Goal: Information Seeking & Learning: Learn about a topic

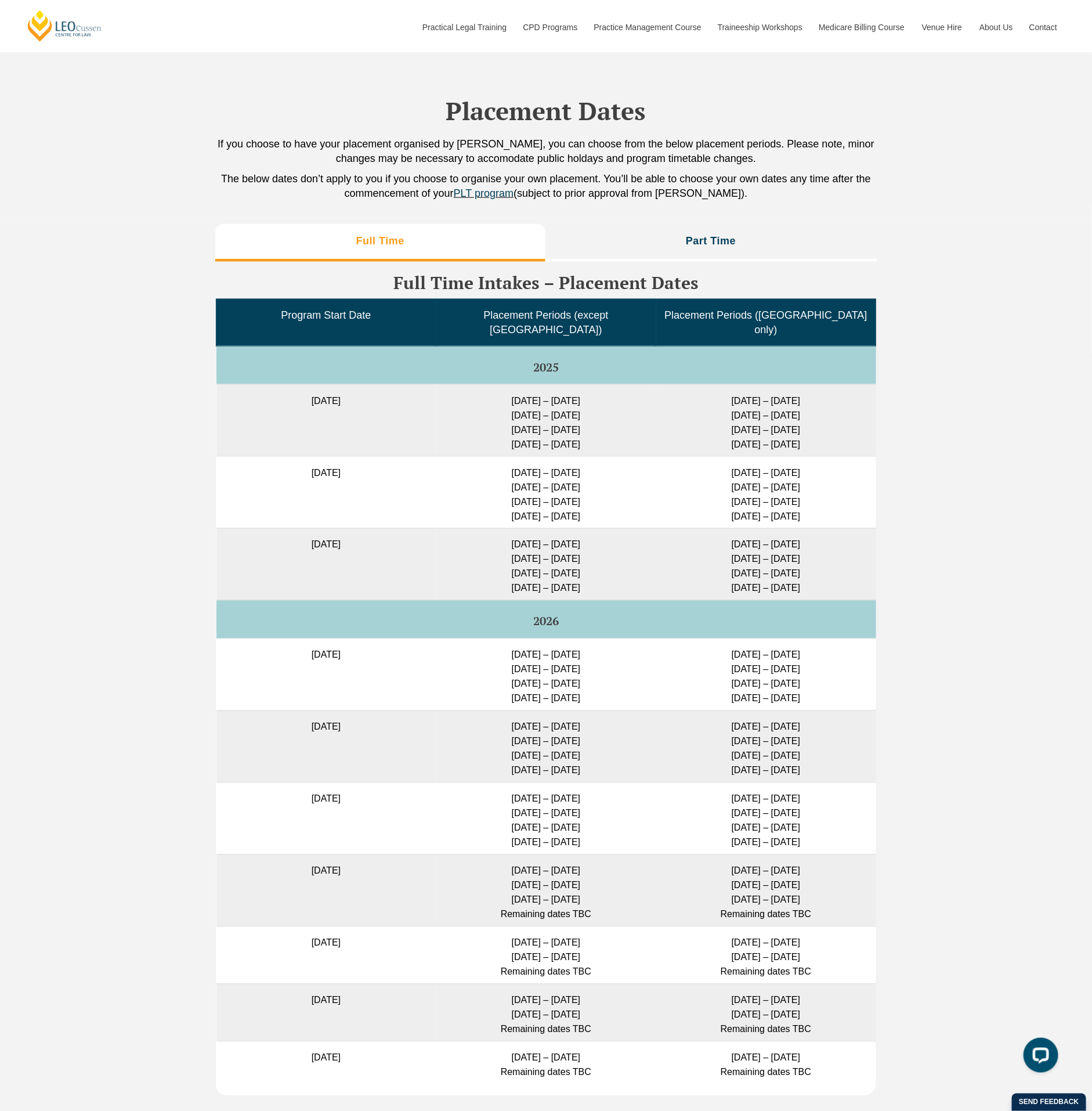
scroll to position [2641, 0]
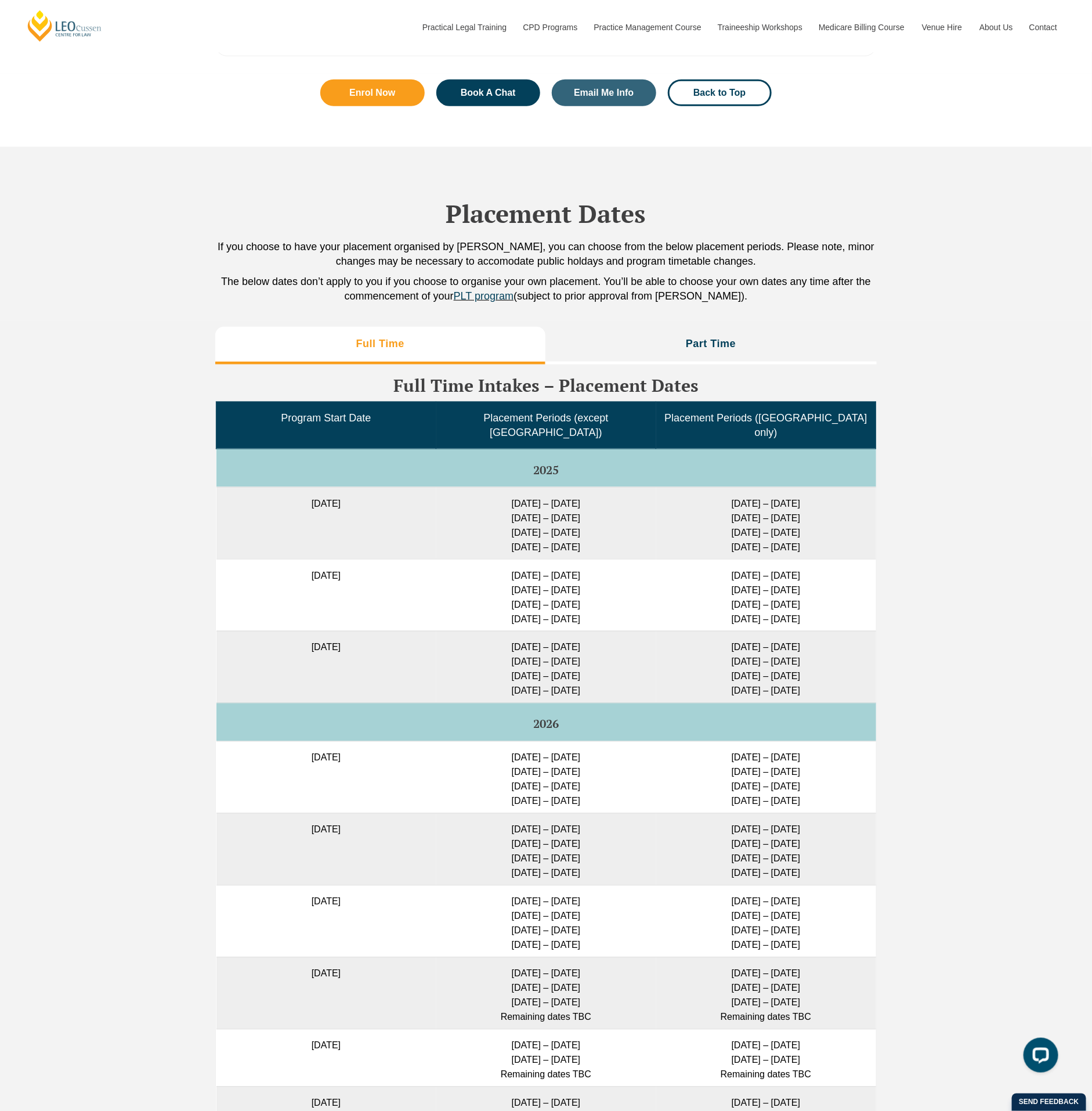
click at [500, 494] on td "[DATE] – [DATE] [DATE] – [DATE] [DATE] – [DATE] [DATE] – [DATE]" at bounding box center [547, 523] width 220 height 72
drag, startPoint x: 497, startPoint y: 500, endPoint x: 595, endPoint y: 500, distance: 98.0
click at [595, 500] on td "[DATE] – [DATE] [DATE] – [DATE] [DATE] – [DATE] [DATE] – [DATE]" at bounding box center [547, 523] width 220 height 72
click at [692, 351] on h3 "Part Time" at bounding box center [711, 344] width 50 height 13
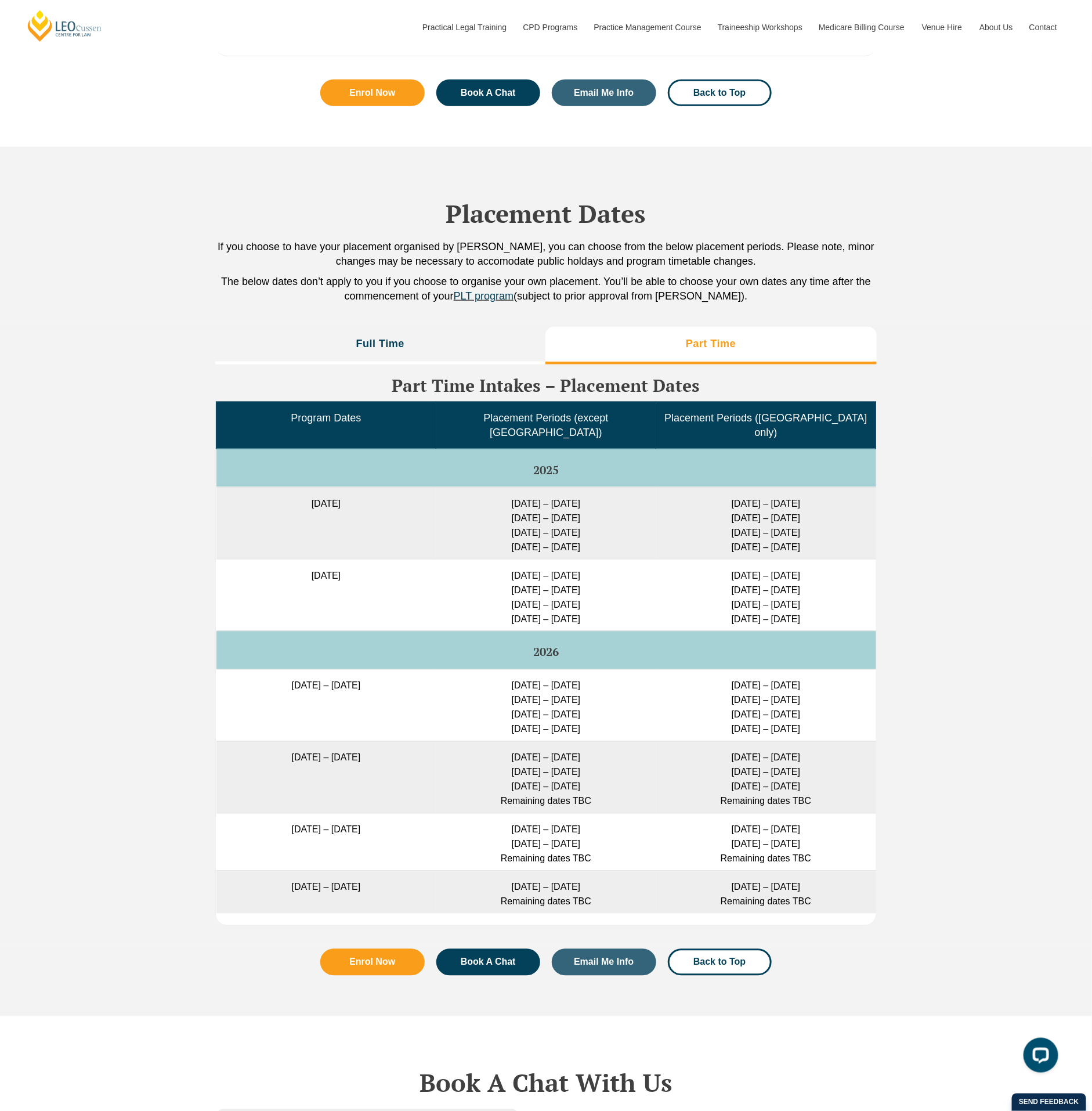
drag, startPoint x: 495, startPoint y: 496, endPoint x: 600, endPoint y: 493, distance: 105.0
click at [600, 493] on td "[DATE] – [DATE] [DATE] – [DATE] [DATE] – [DATE] [DATE] – [DATE]" at bounding box center [547, 523] width 220 height 72
click at [387, 351] on h3 "Full Time" at bounding box center [380, 344] width 48 height 13
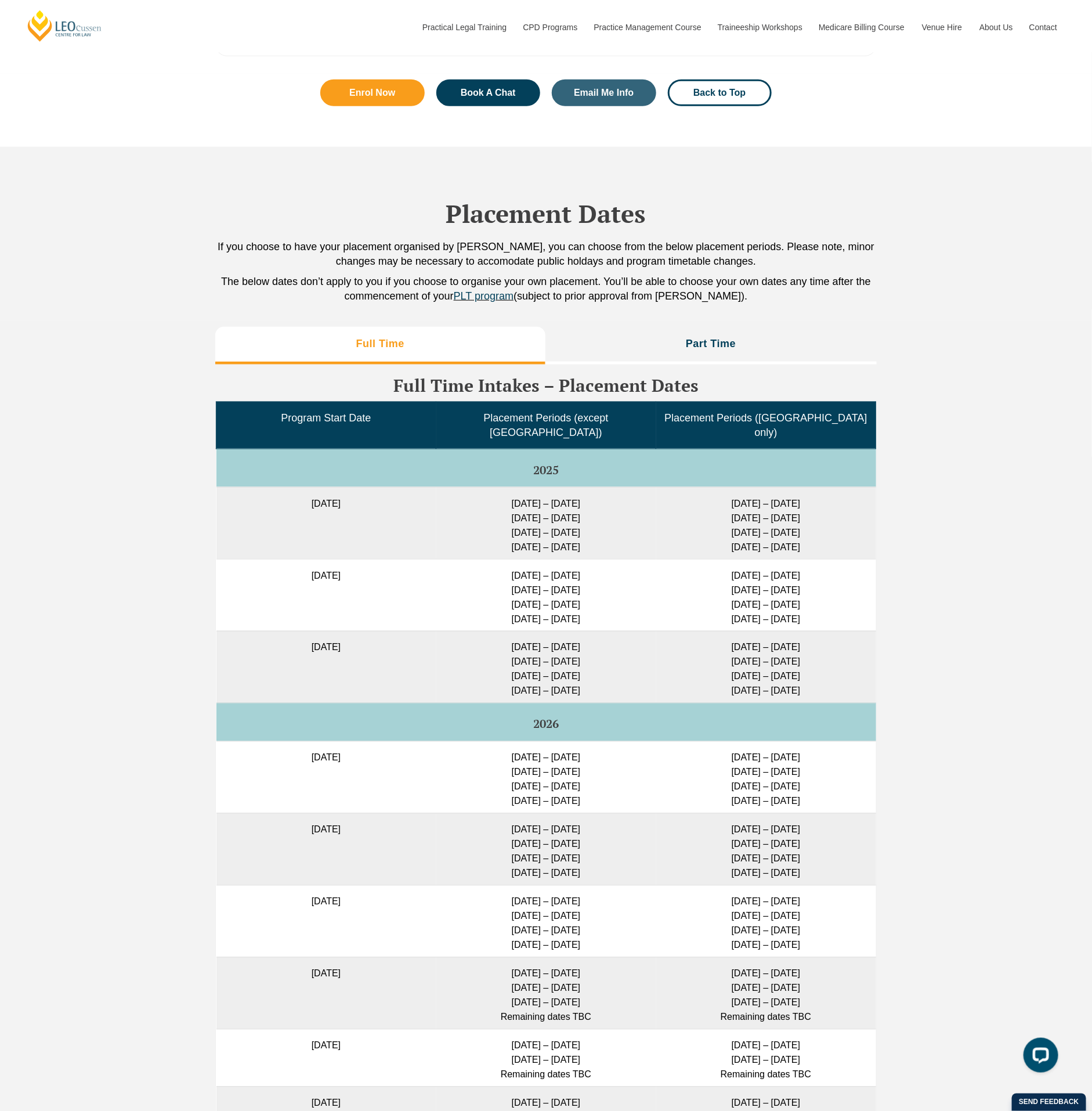
drag, startPoint x: 477, startPoint y: 493, endPoint x: 601, endPoint y: 495, distance: 124.0
click at [601, 495] on td "[DATE] – [DATE] [DATE] – [DATE] [DATE] – [DATE] [DATE] – [DATE]" at bounding box center [547, 523] width 220 height 72
drag, startPoint x: 601, startPoint y: 495, endPoint x: 744, endPoint y: 348, distance: 205.1
click at [744, 348] on li "Part Time" at bounding box center [711, 345] width 332 height 37
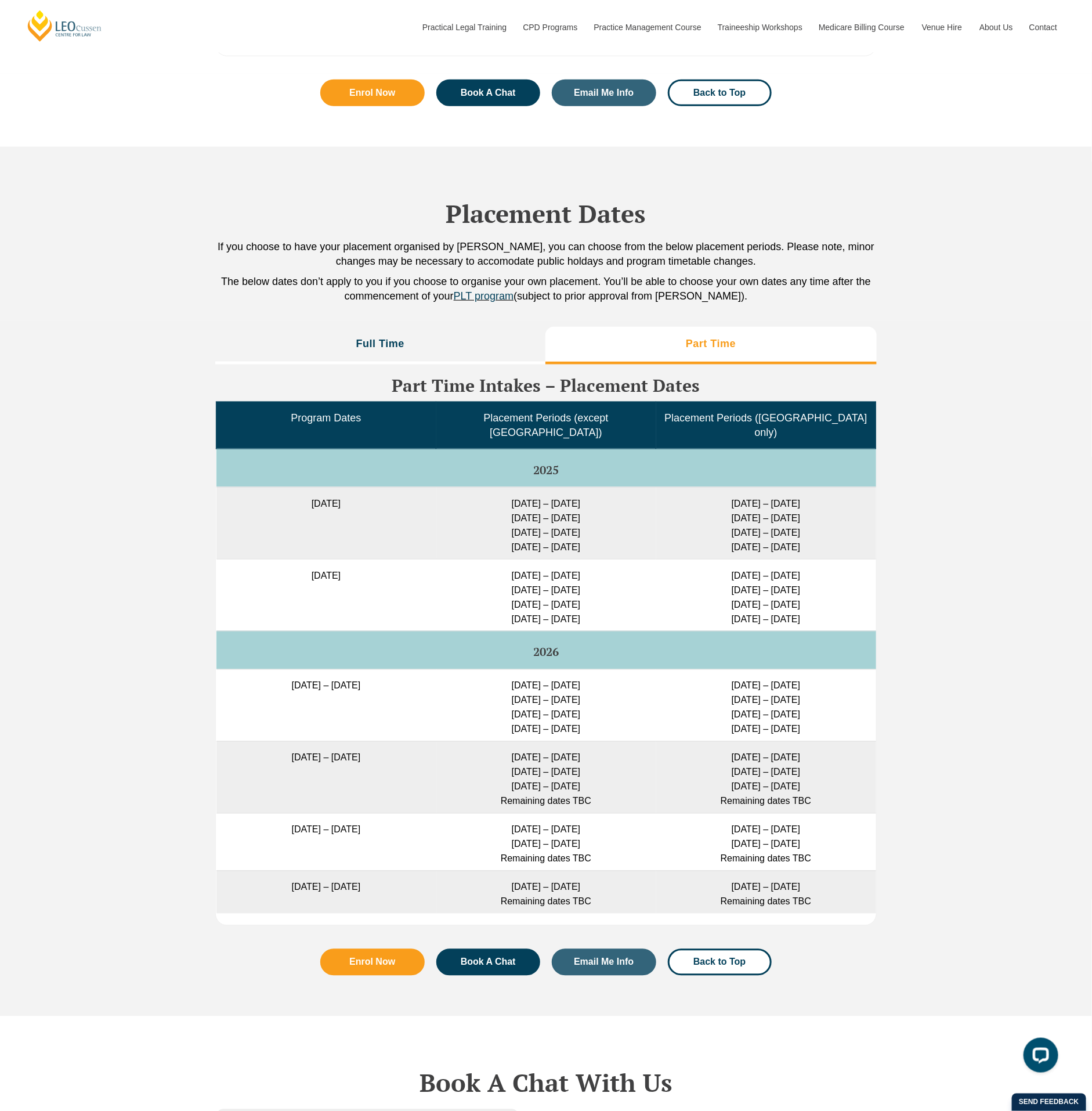
drag, startPoint x: 283, startPoint y: 498, endPoint x: 584, endPoint y: 490, distance: 301.1
click at [584, 490] on tr "[DATE] [DATE] – [DATE] [DATE] – [DATE] [DATE] – [DATE] [DATE] – [DATE] [DATE] –…" at bounding box center [546, 523] width 660 height 72
drag, startPoint x: 584, startPoint y: 490, endPoint x: 449, endPoint y: 346, distance: 197.4
click at [449, 346] on li "Full Time" at bounding box center [380, 345] width 330 height 37
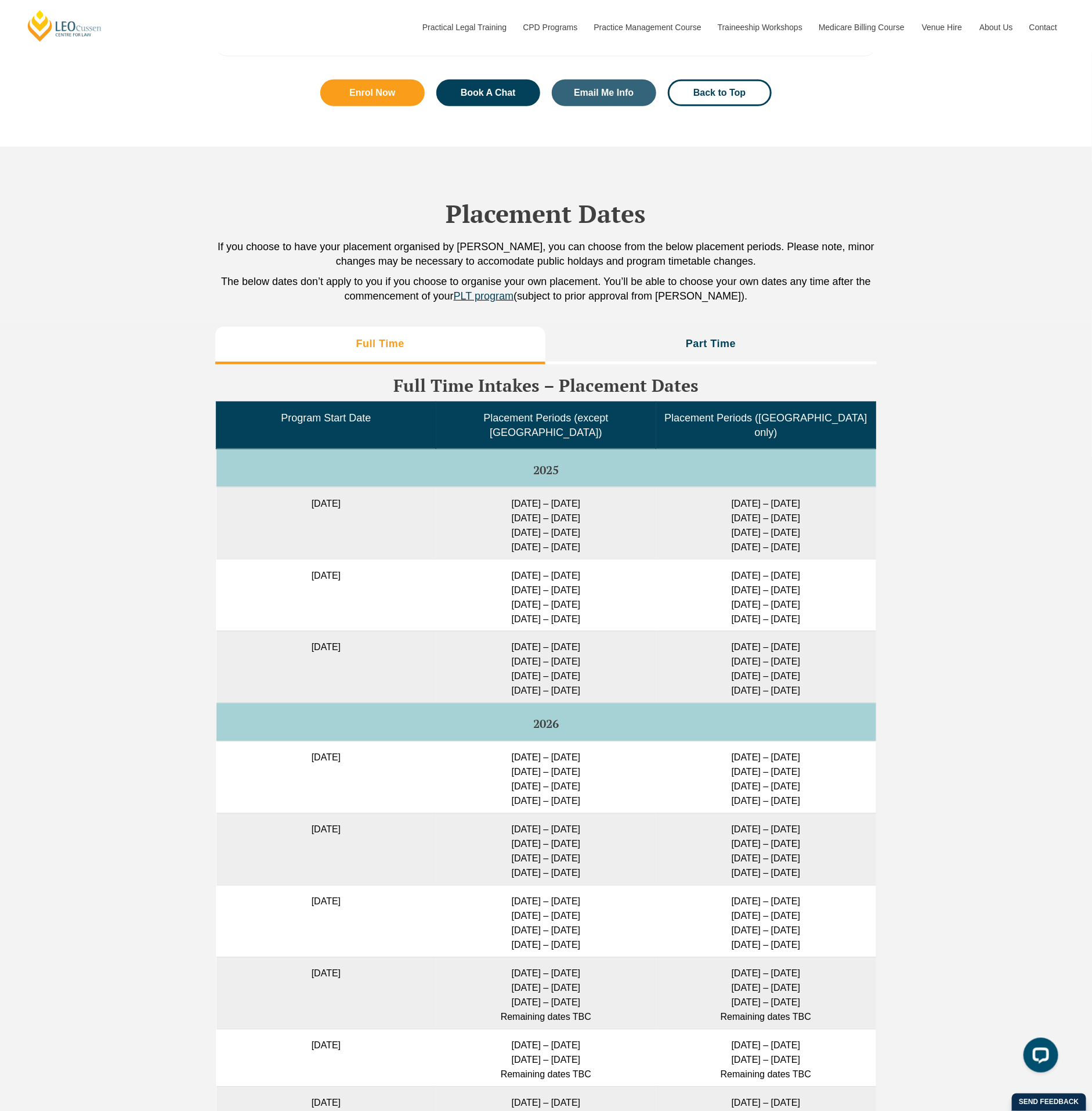
drag, startPoint x: 493, startPoint y: 529, endPoint x: 612, endPoint y: 525, distance: 119.1
click at [612, 525] on td "[DATE] – [DATE] [DATE] – [DATE] [DATE] – [DATE] [DATE] – [DATE]" at bounding box center [547, 523] width 220 height 72
drag, startPoint x: 277, startPoint y: 642, endPoint x: 610, endPoint y: 634, distance: 333.1
click at [610, 634] on tr "[DATE] [DATE] – [DATE] [DATE] – [DATE] [DATE] – [DATE] [DATE] – [DATE] [DATE] –…" at bounding box center [546, 667] width 660 height 72
drag, startPoint x: 494, startPoint y: 498, endPoint x: 690, endPoint y: 497, distance: 196.0
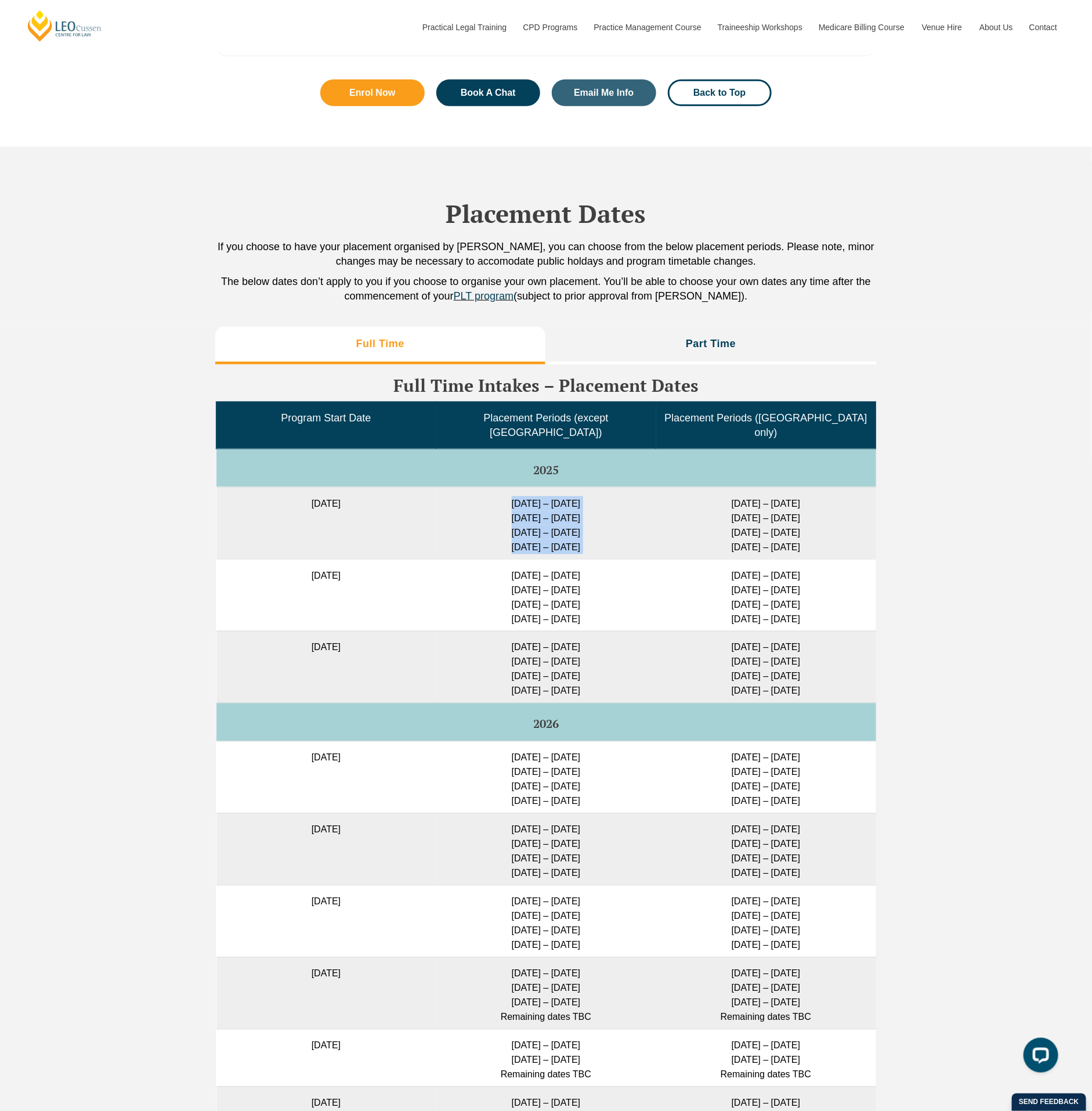
click at [690, 497] on tr "[DATE] [DATE] – [DATE] [DATE] – [DATE] [DATE] – [DATE] [DATE] – [DATE] [DATE] –…" at bounding box center [546, 523] width 660 height 72
drag, startPoint x: 690, startPoint y: 497, endPoint x: 607, endPoint y: 510, distance: 84.0
click at [607, 510] on td "[DATE] – [DATE] [DATE] – [DATE] [DATE] – [DATE] [DATE] – [DATE]" at bounding box center [547, 523] width 220 height 72
drag, startPoint x: 503, startPoint y: 498, endPoint x: 593, endPoint y: 494, distance: 90.1
click at [593, 494] on td "[DATE] – [DATE] [DATE] – [DATE] [DATE] – [DATE] [DATE] – [DATE]" at bounding box center [547, 523] width 220 height 72
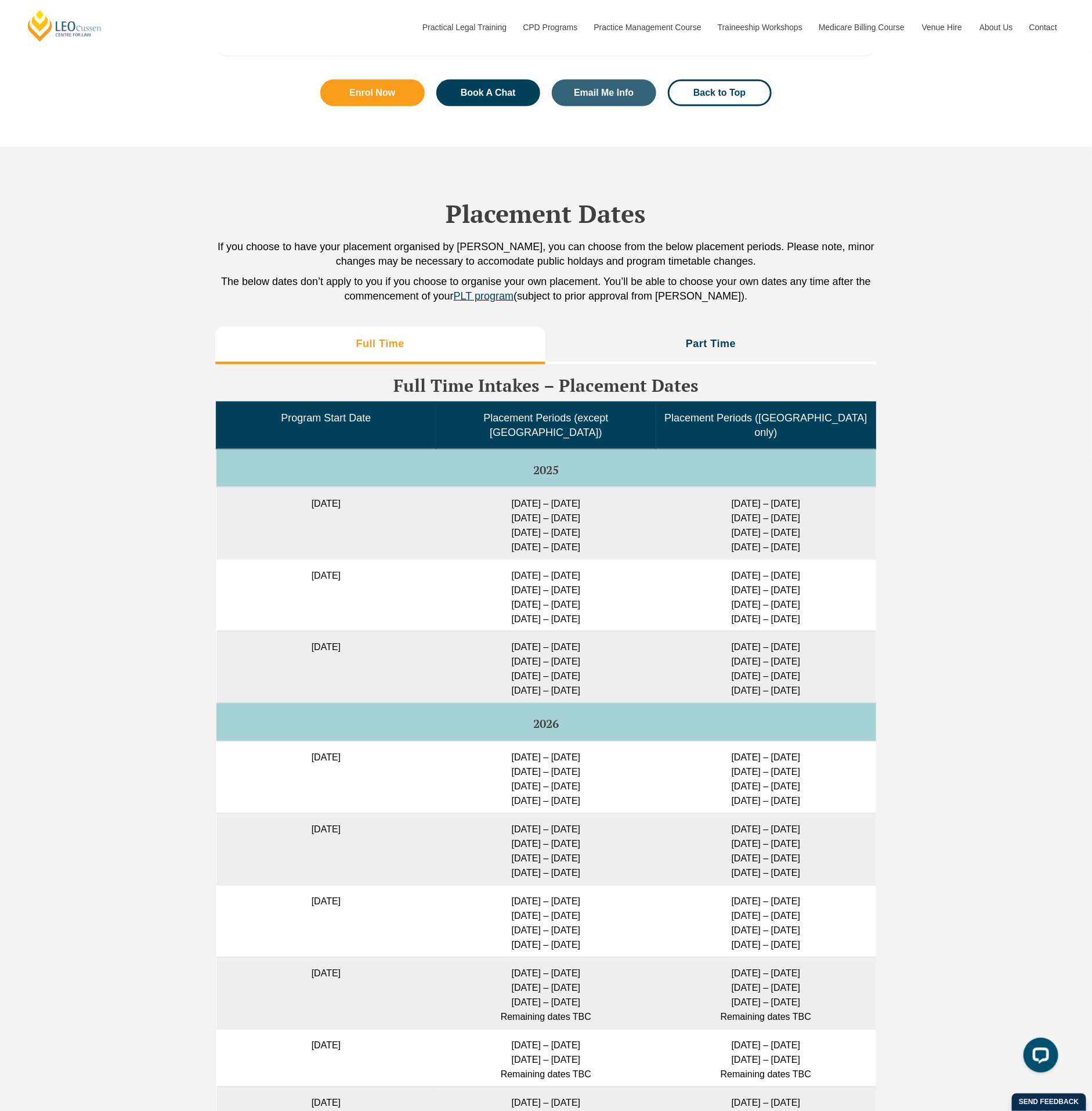
click at [1007, 454] on div "Full Time Part Time Full Time Intakes – Placement Dates Program Start Date Plac…" at bounding box center [546, 768] width 1092 height 895
